Goal: Find specific page/section: Find specific page/section

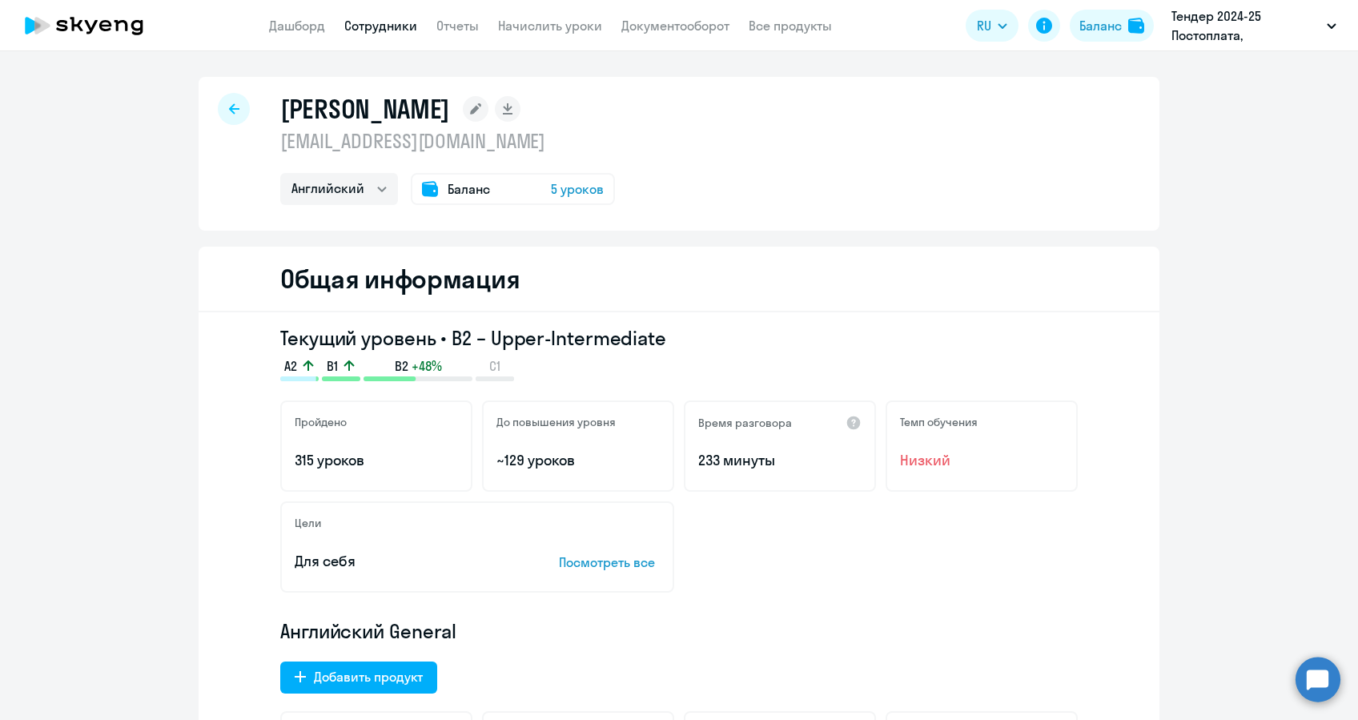
select select "english"
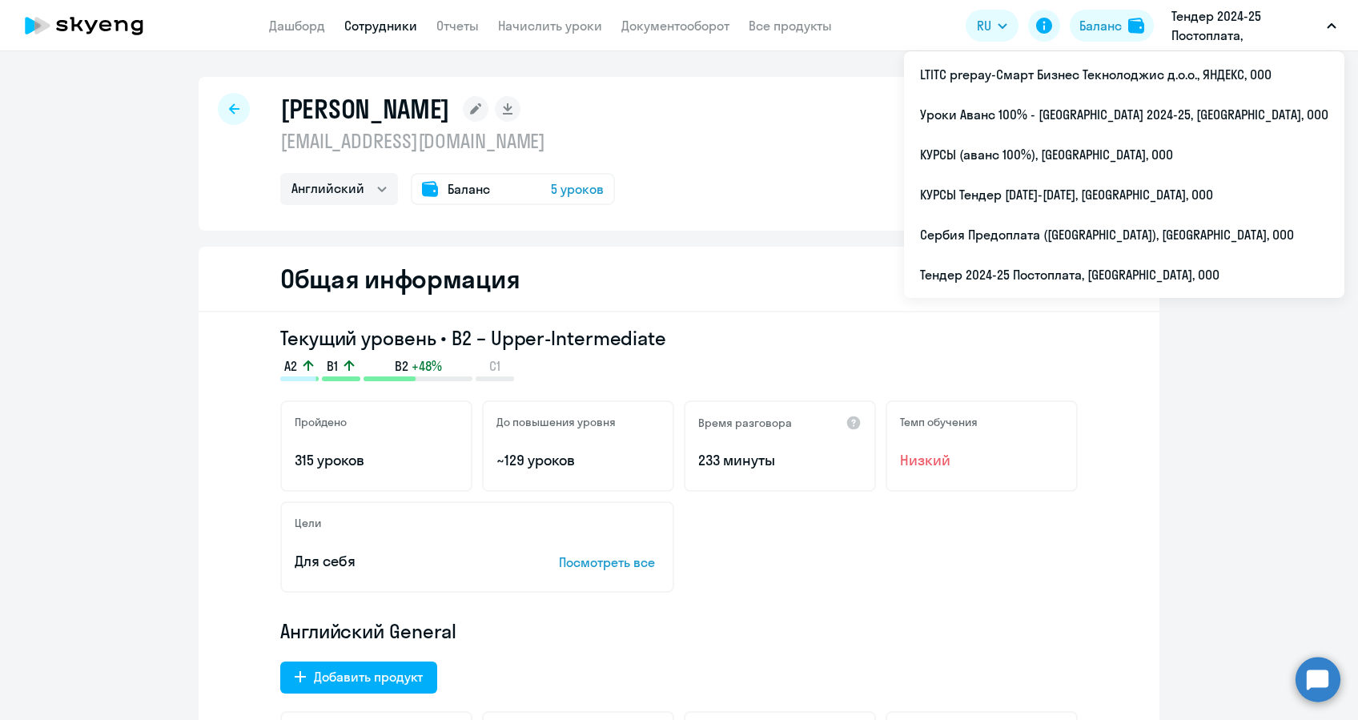
click at [1224, 18] on p "Тендер 2024-25 Постоплата, [GEOGRAPHIC_DATA], ООО" at bounding box center [1246, 25] width 149 height 38
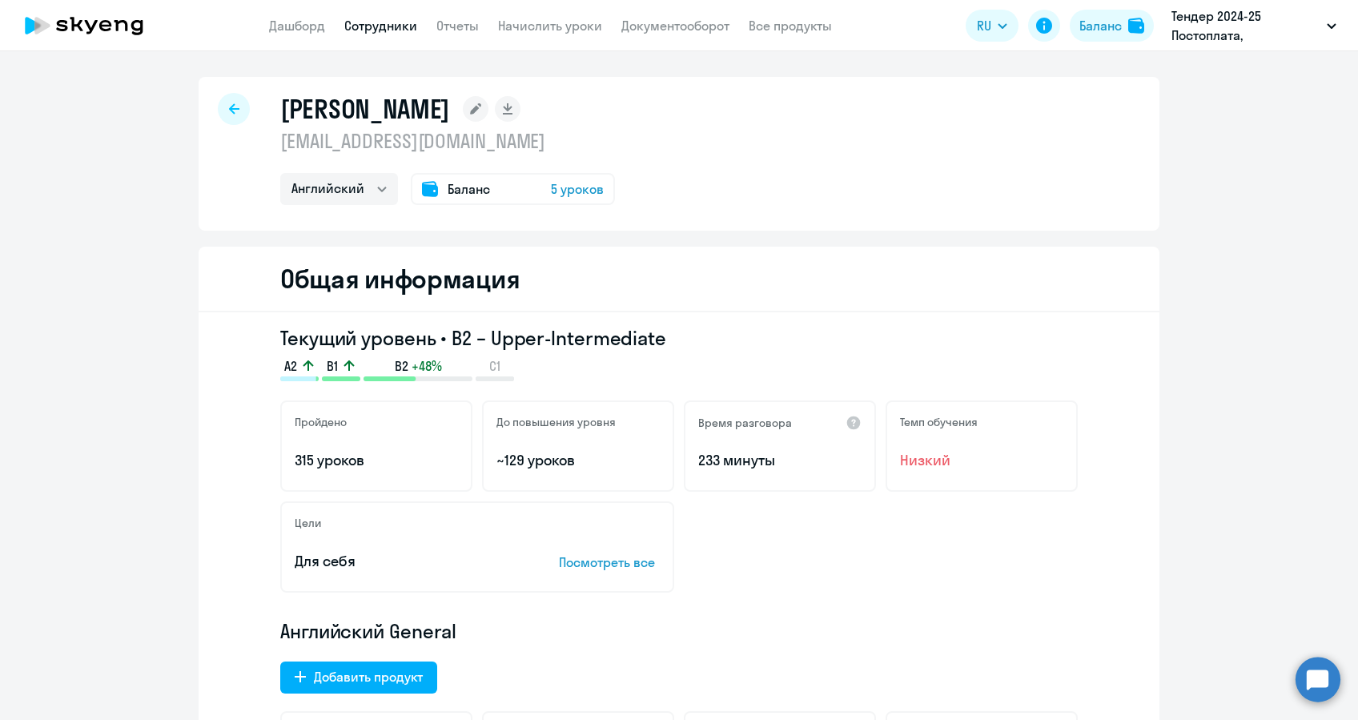
click at [1224, 18] on p "Тендер 2024-25 Постоплата, [GEOGRAPHIC_DATA], ООО" at bounding box center [1246, 25] width 149 height 38
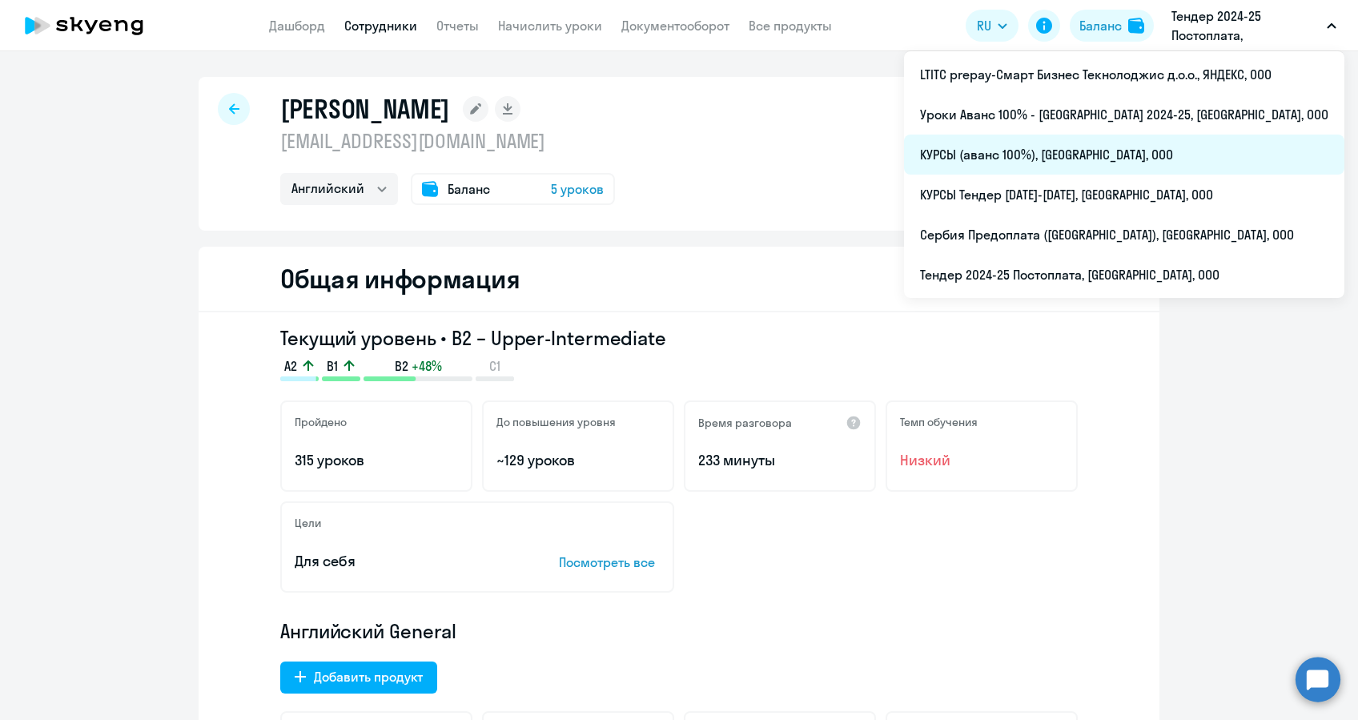
click at [1044, 145] on li "КУРСЫ (аванс 100%), [GEOGRAPHIC_DATA], ООО" at bounding box center [1124, 155] width 440 height 40
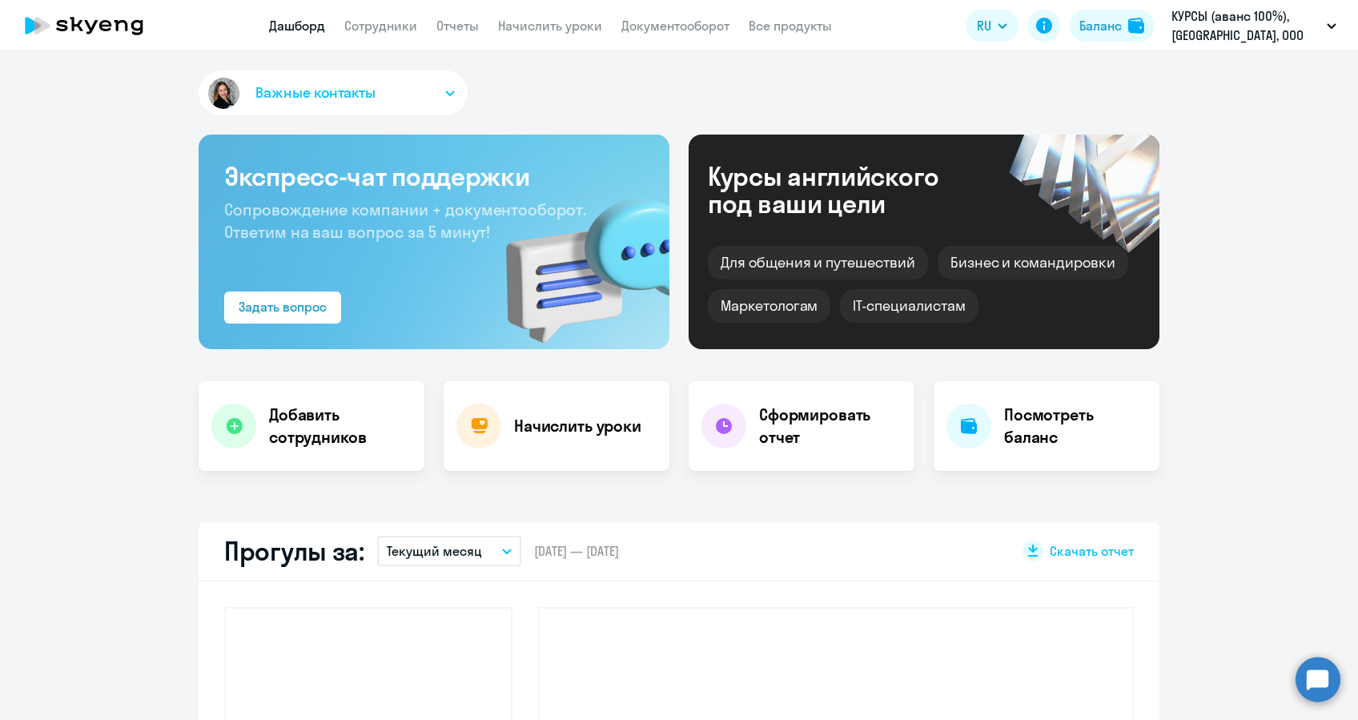
select select "30"
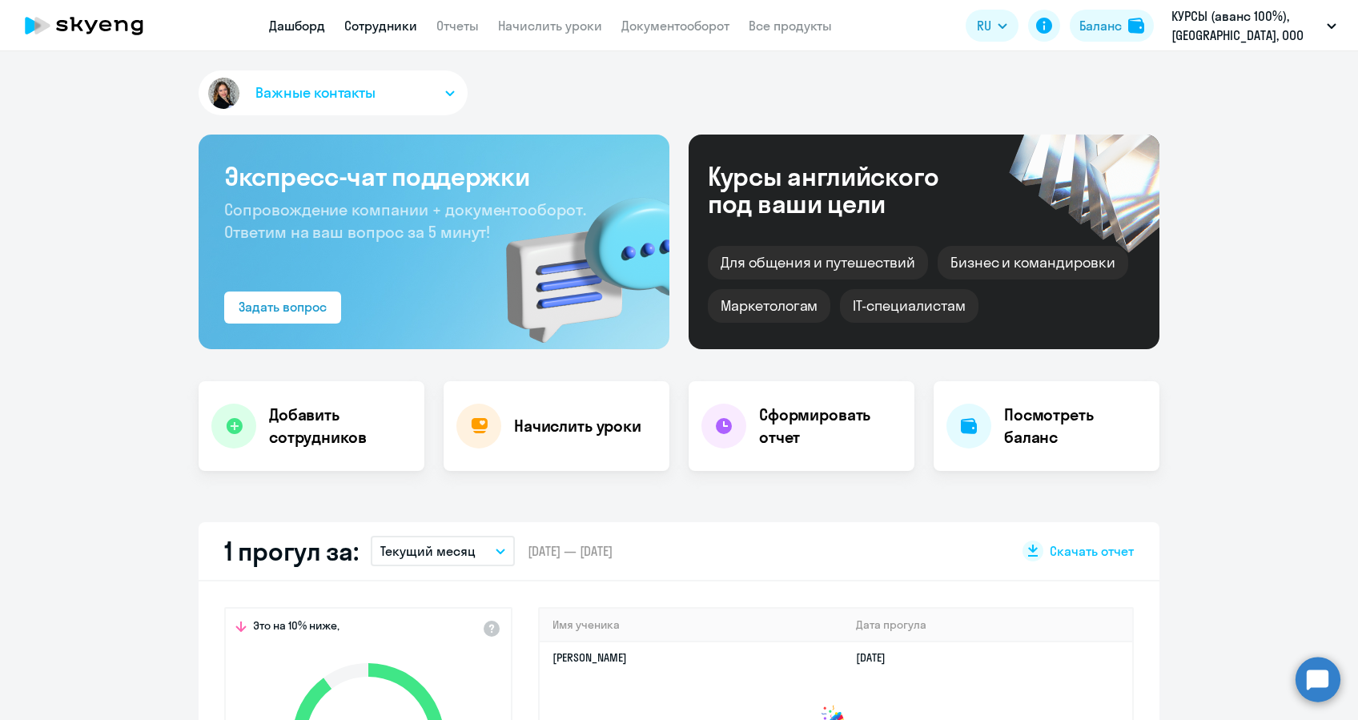
click at [385, 23] on link "Сотрудники" at bounding box center [380, 26] width 73 height 16
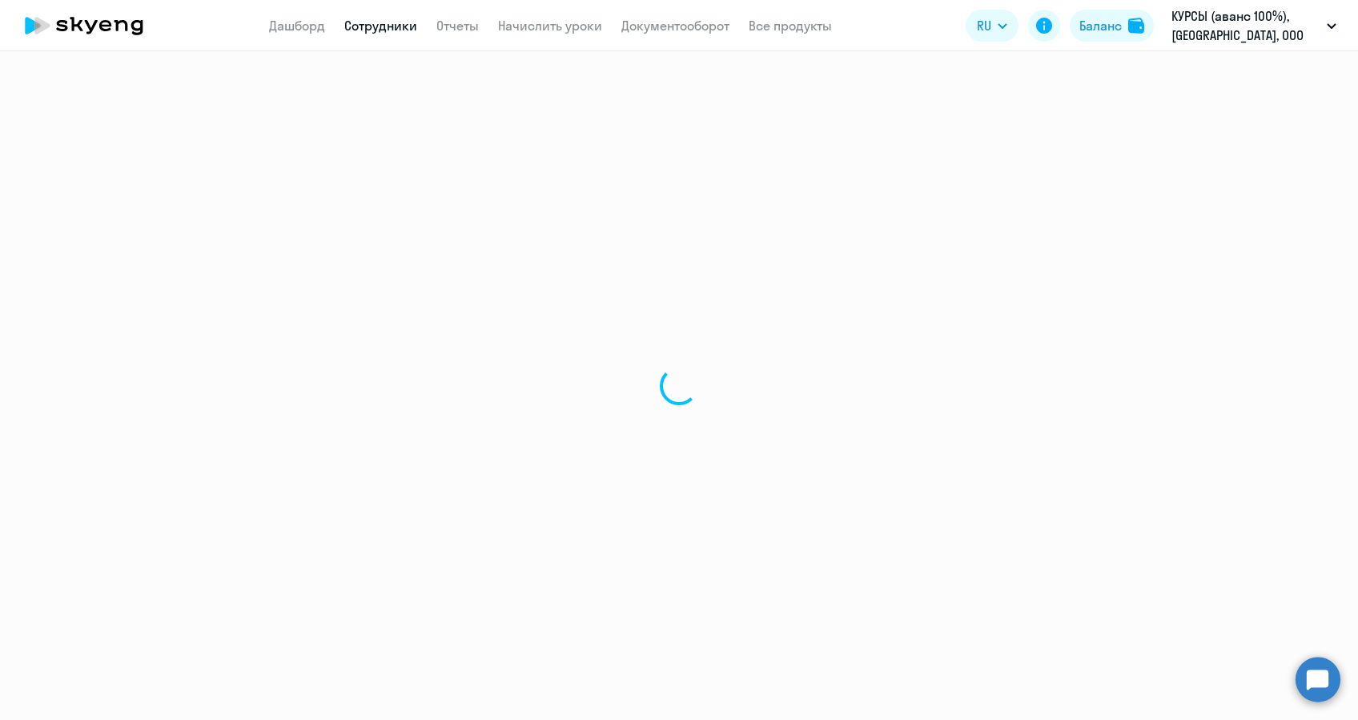
select select "30"
